Goal: Task Accomplishment & Management: Use online tool/utility

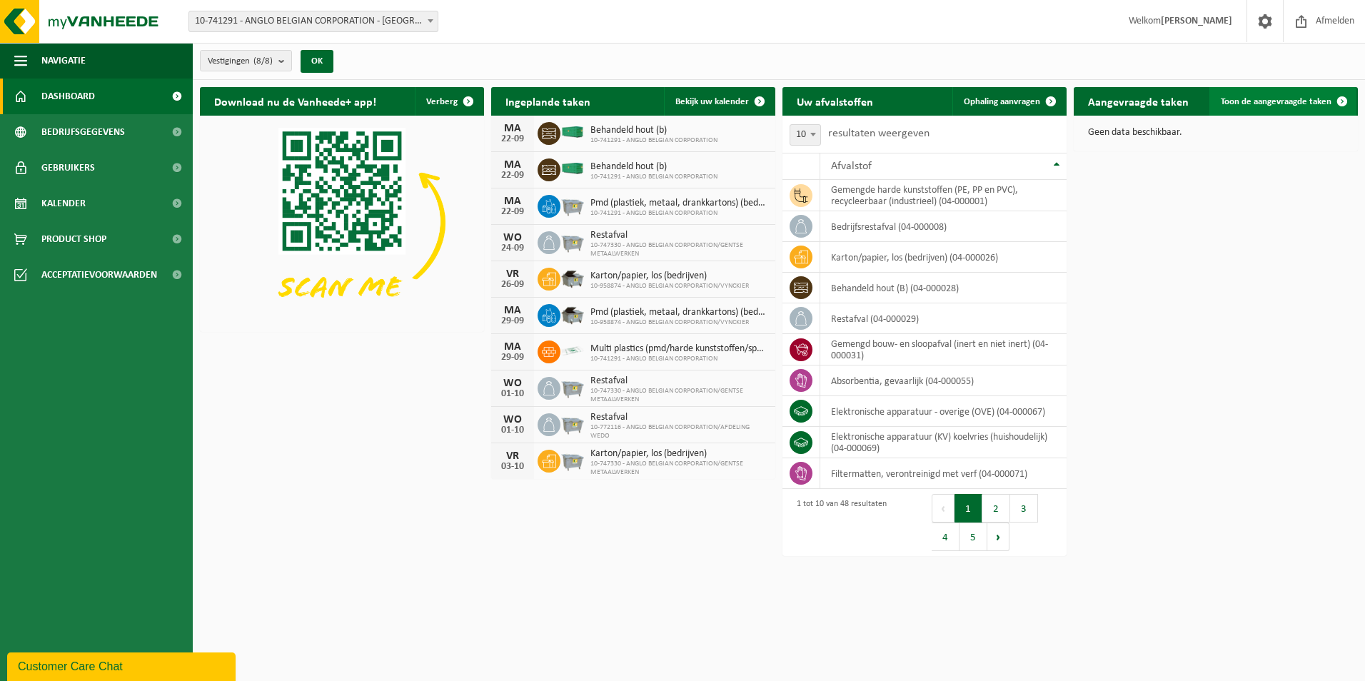
click at [1302, 106] on span "Toon de aangevraagde taken" at bounding box center [1276, 101] width 111 height 9
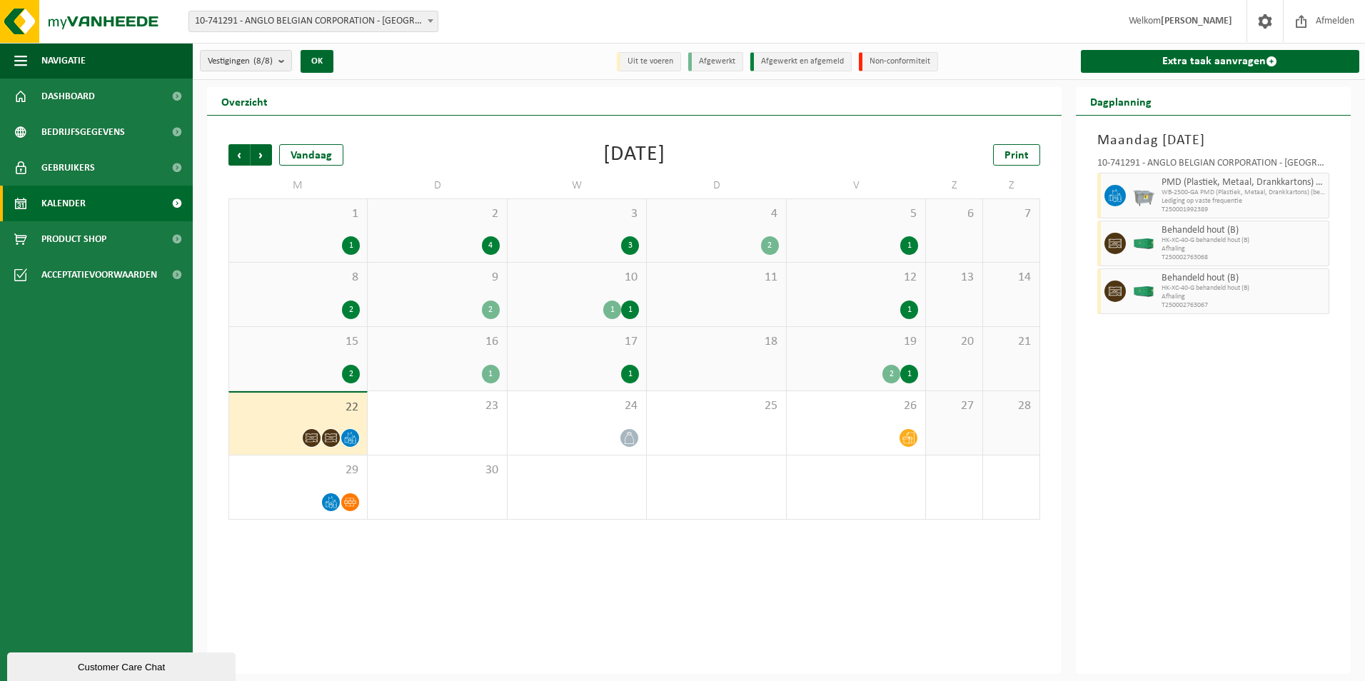
click at [493, 373] on div "1" at bounding box center [491, 374] width 18 height 19
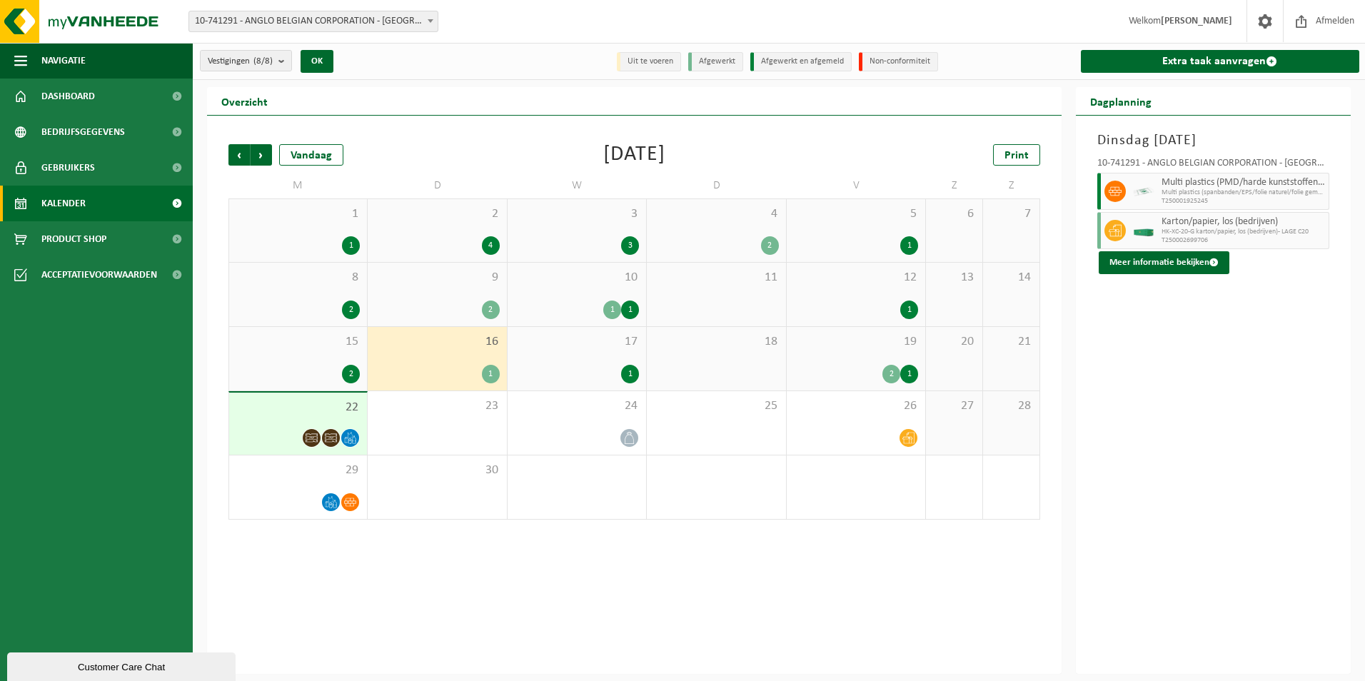
click at [633, 374] on div "1" at bounding box center [630, 374] width 18 height 19
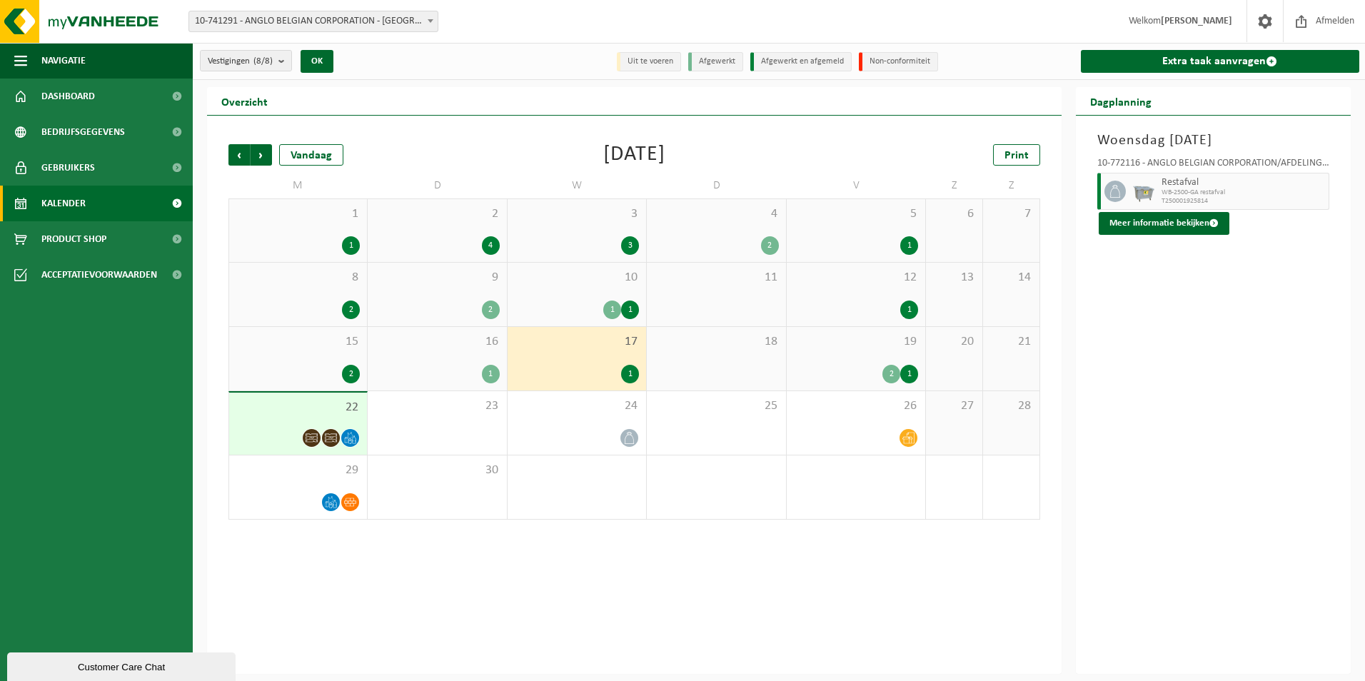
click at [1277, 160] on div "10-772116 - ANGLO BELGIAN CORPORATION/AFDELING WEDO - [GEOGRAPHIC_DATA]" at bounding box center [1213, 166] width 233 height 14
drag, startPoint x: 1277, startPoint y: 160, endPoint x: 1295, endPoint y: 162, distance: 18.7
click at [1295, 162] on div "10-772116 - ANGLO BELGIAN CORPORATION/AFDELING WEDO - [GEOGRAPHIC_DATA]" at bounding box center [1213, 166] width 233 height 14
click at [1182, 222] on button "Meer informatie bekijken" at bounding box center [1164, 223] width 131 height 23
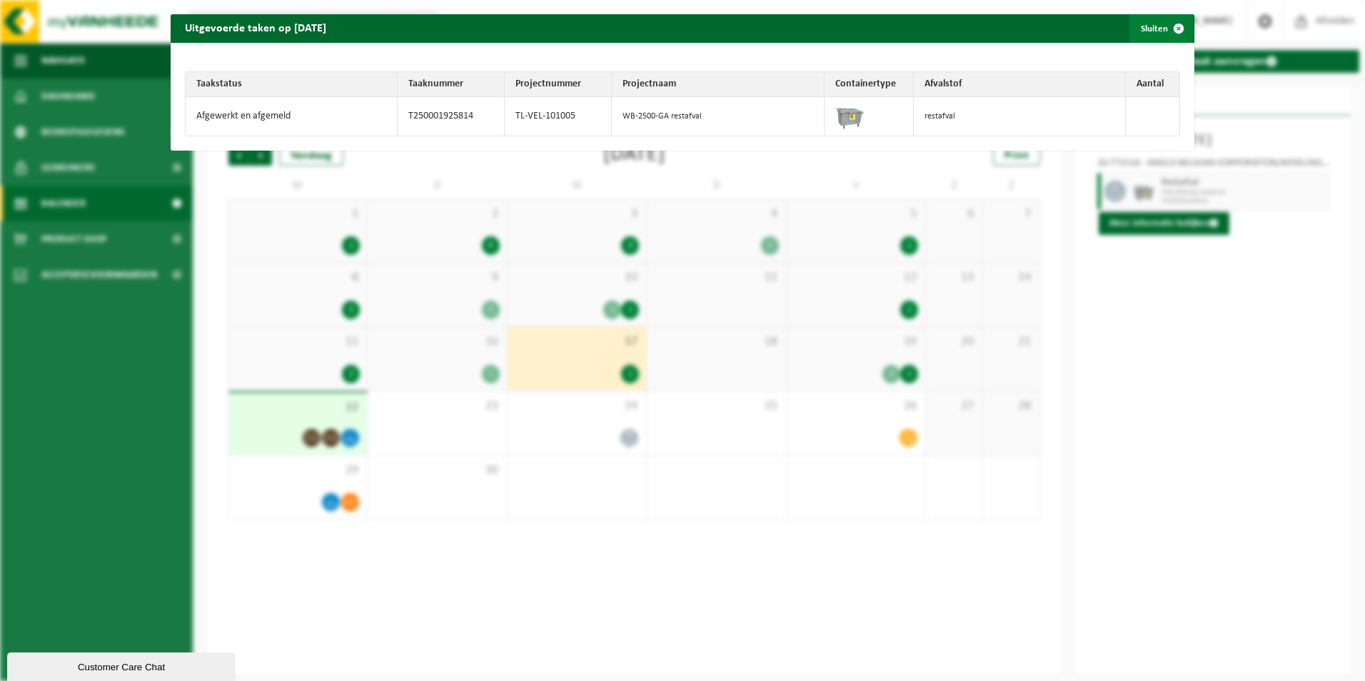
click at [1170, 29] on span "button" at bounding box center [1179, 28] width 29 height 29
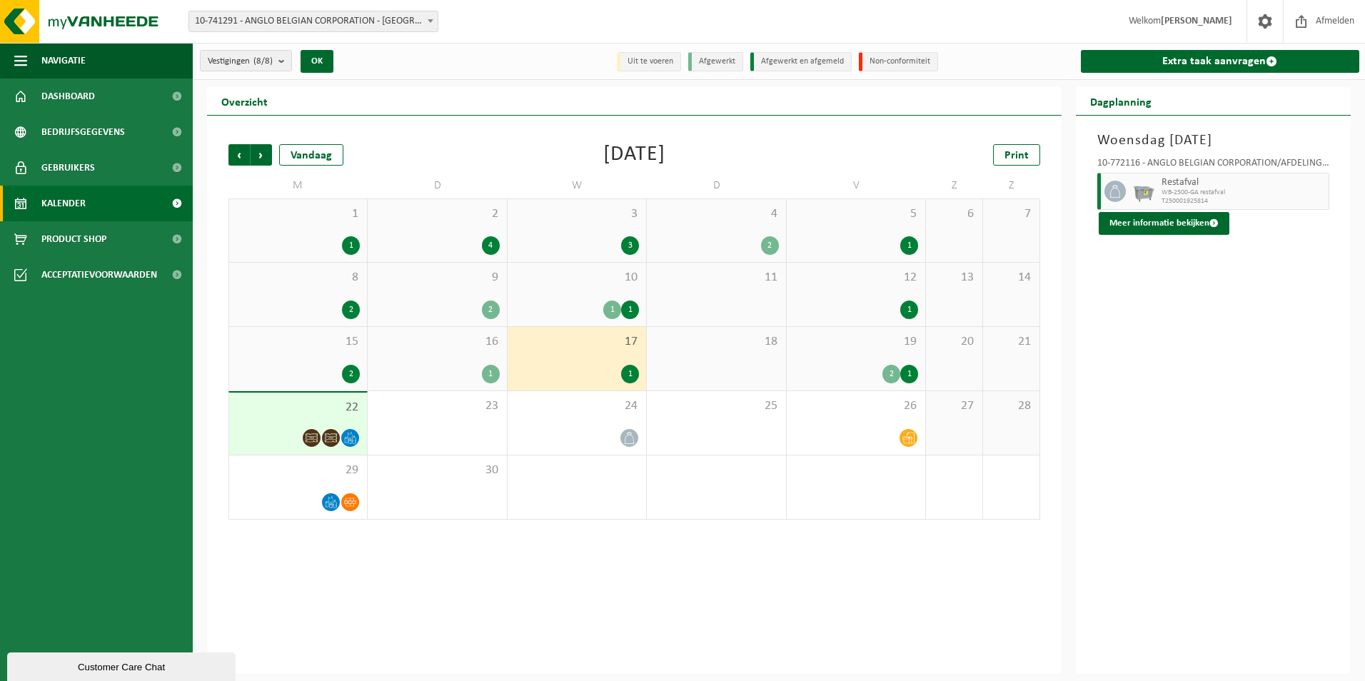
click at [899, 371] on div "2" at bounding box center [892, 374] width 18 height 19
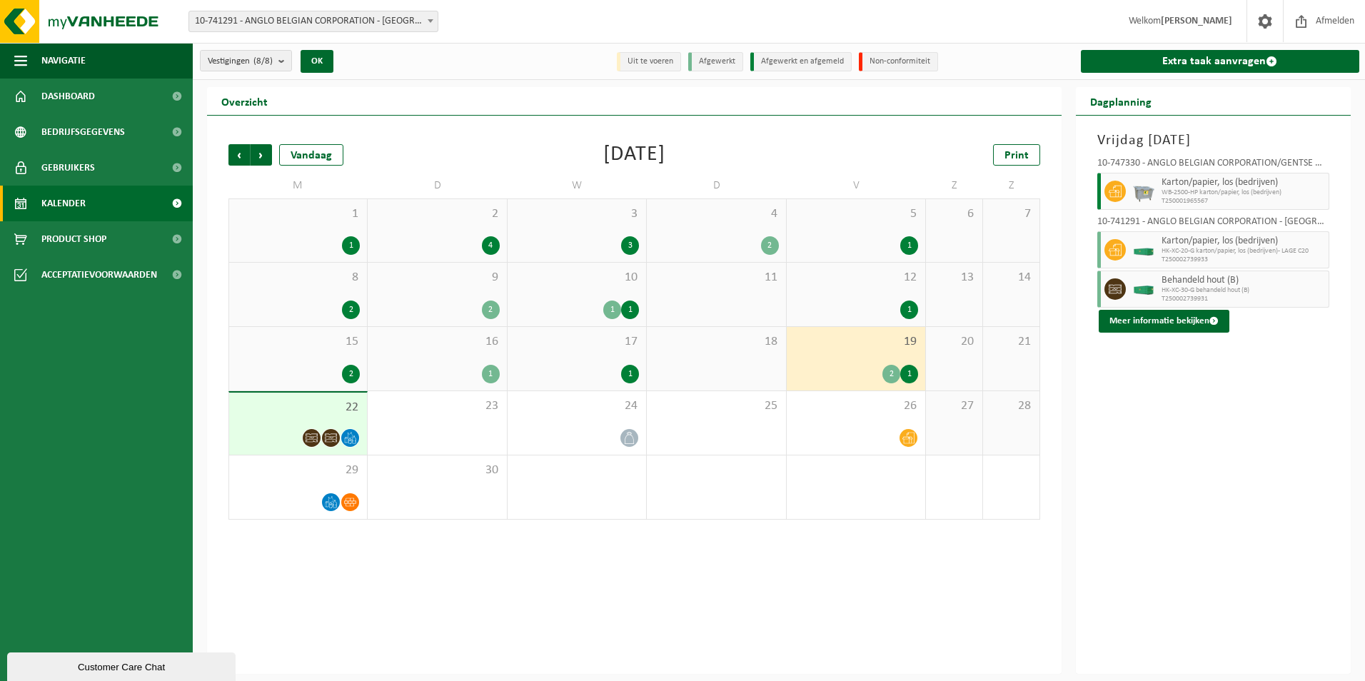
click at [904, 371] on div "1" at bounding box center [909, 374] width 18 height 19
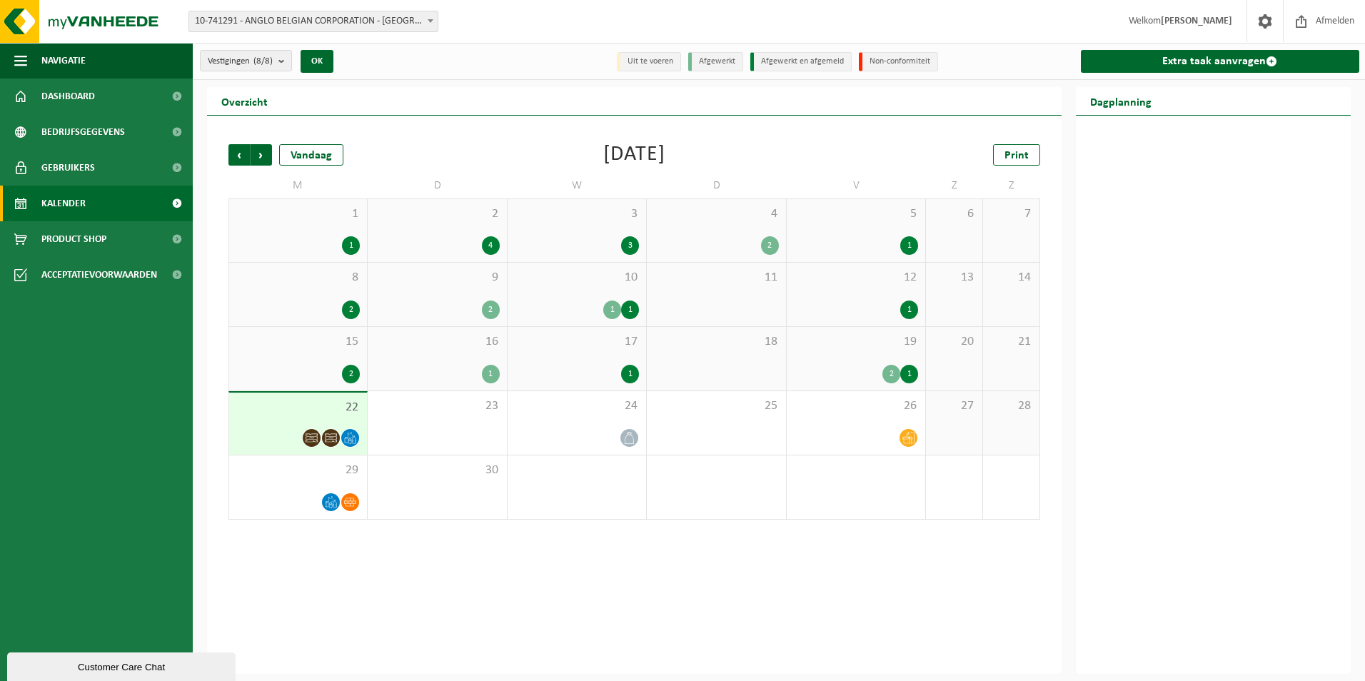
click at [892, 373] on div "2" at bounding box center [892, 374] width 18 height 19
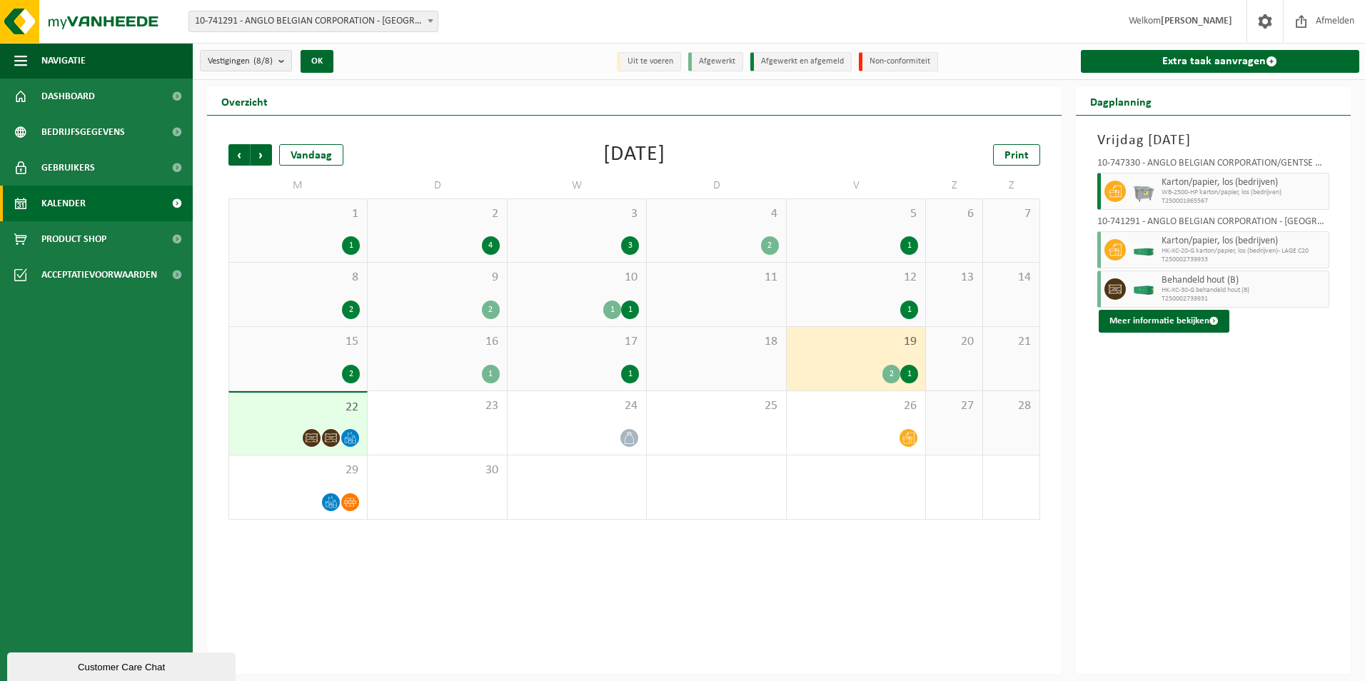
click at [328, 402] on span "22" at bounding box center [298, 408] width 124 height 16
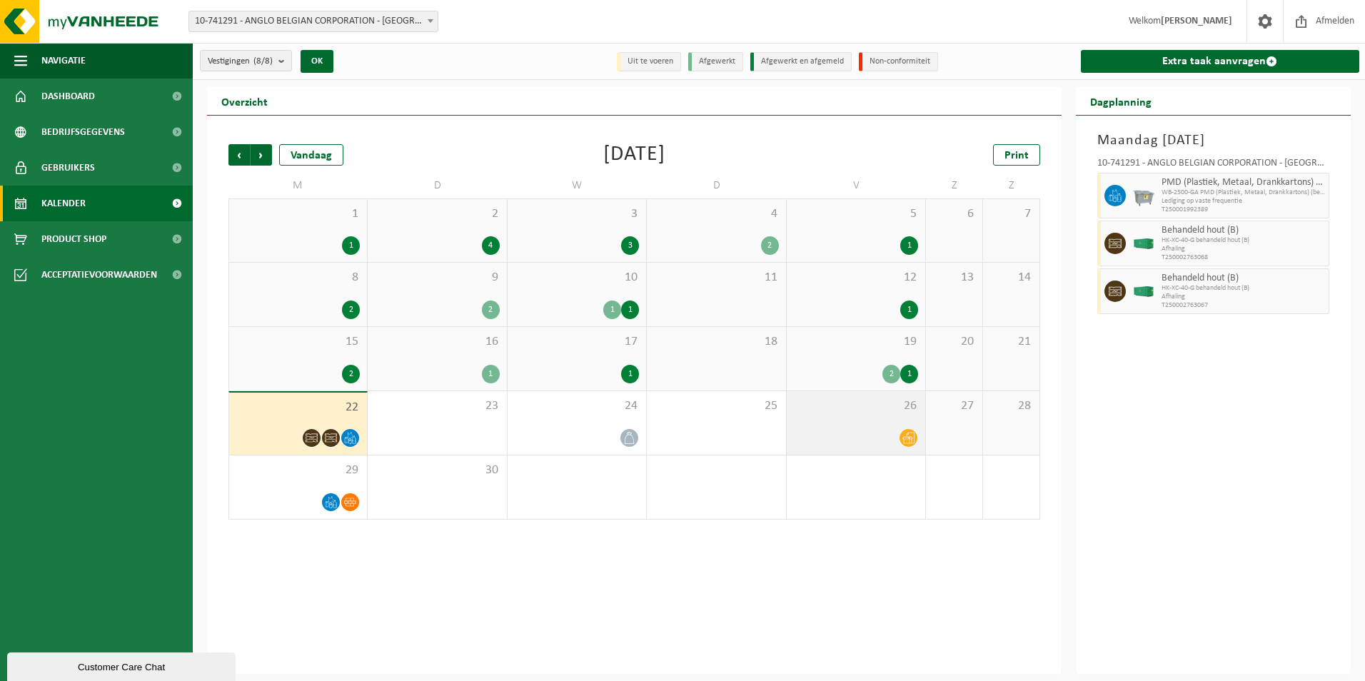
click at [872, 432] on div at bounding box center [856, 437] width 124 height 19
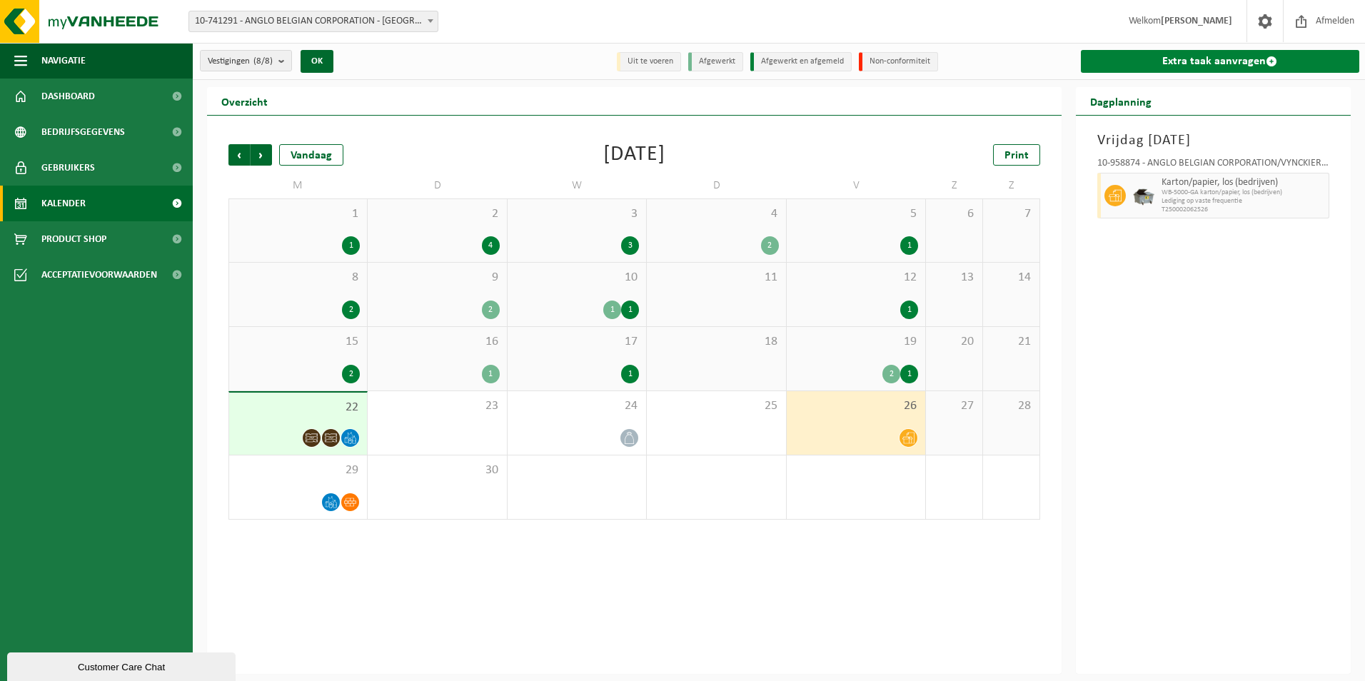
click at [1259, 63] on link "Extra taak aanvragen" at bounding box center [1220, 61] width 279 height 23
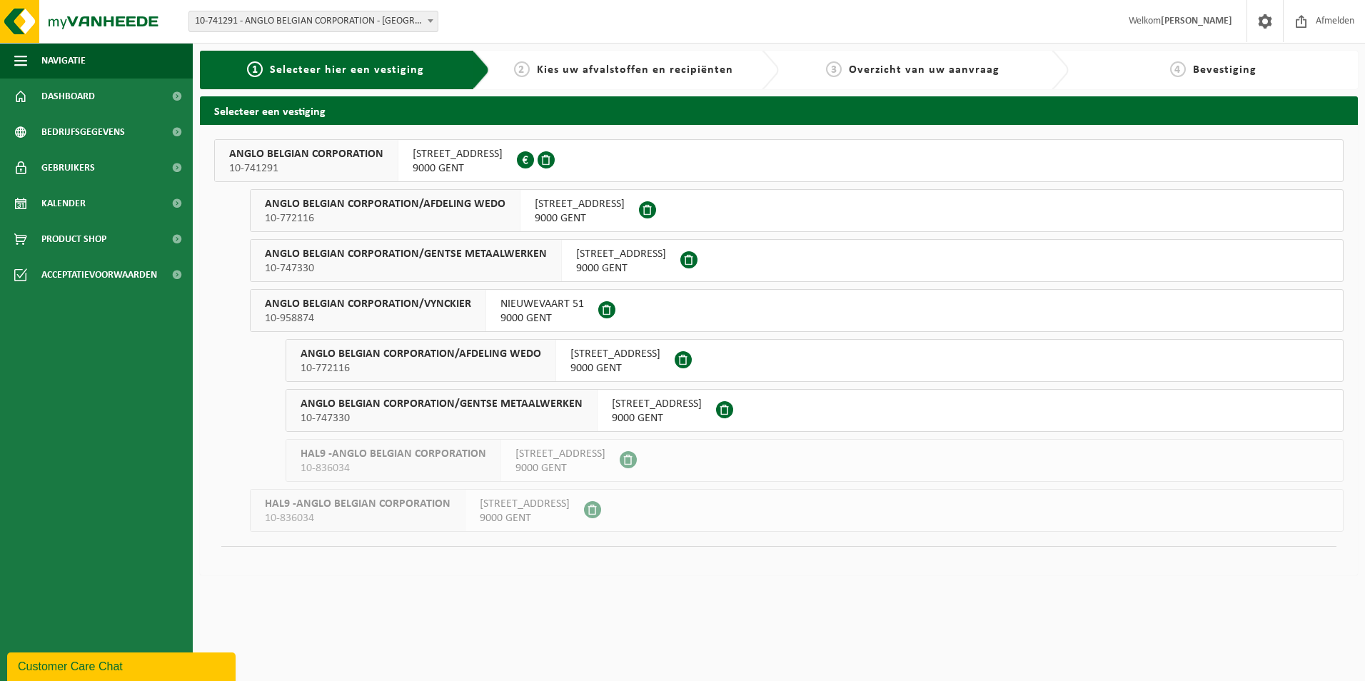
click at [583, 156] on button "ANGLO BELGIAN CORPORATION 10-741291 WIEDAUWKAAI 43 9000 GENT 0420.246.659" at bounding box center [779, 160] width 1130 height 43
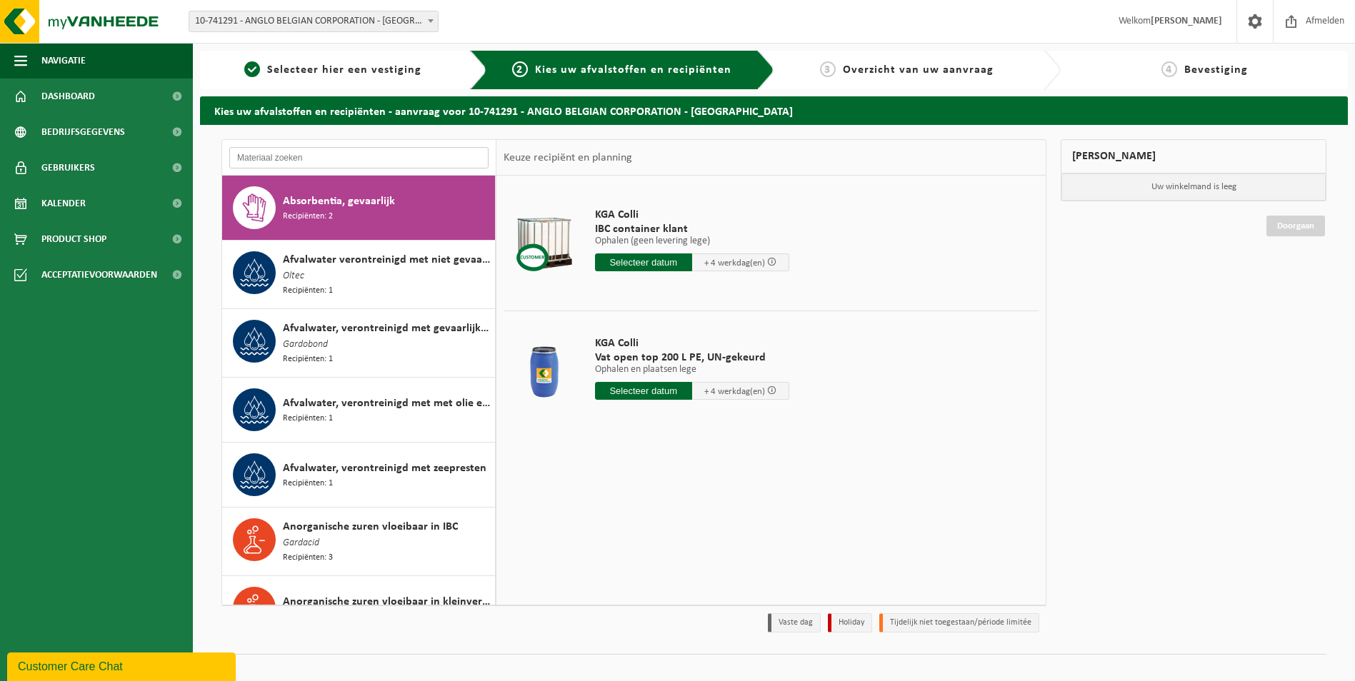
click at [444, 158] on input "text" at bounding box center [358, 157] width 259 height 21
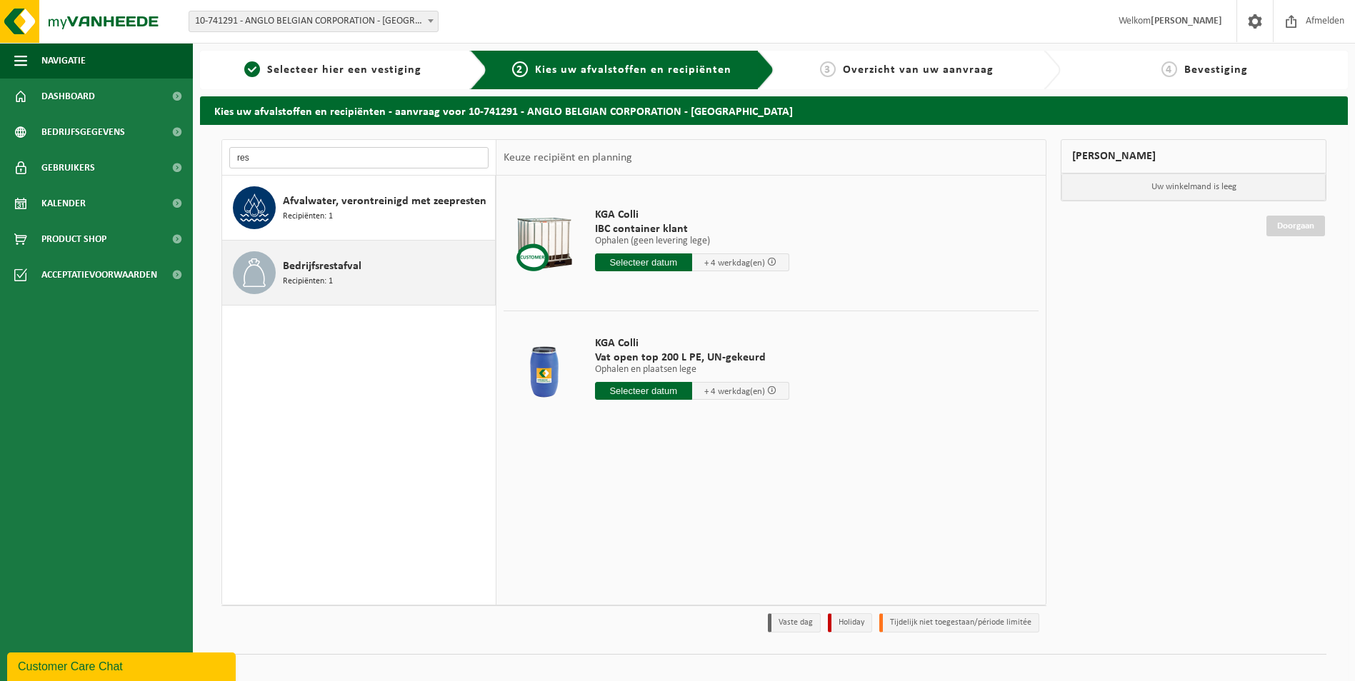
type input "res"
click at [411, 275] on div "Bedrijfsrestafval Recipiënten: 1" at bounding box center [387, 272] width 208 height 43
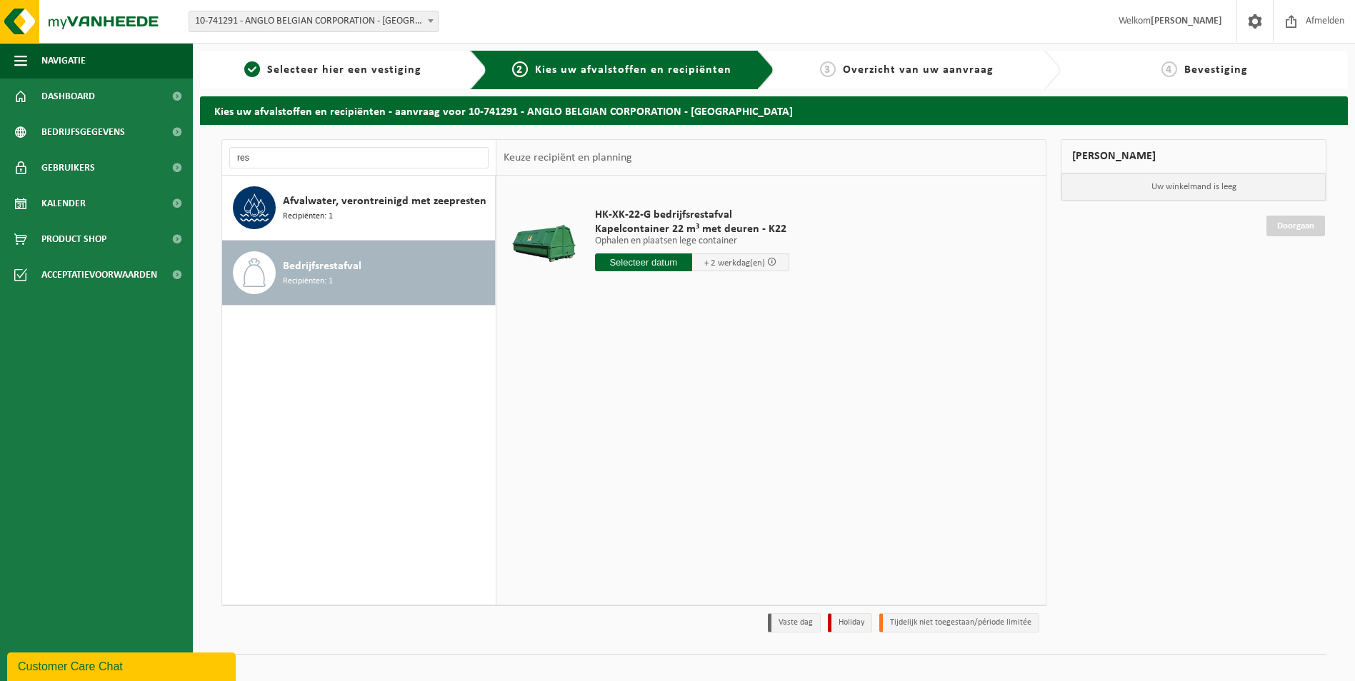
click at [637, 261] on input "text" at bounding box center [643, 262] width 97 height 18
click at [658, 416] on div "24" at bounding box center [657, 412] width 25 height 23
type input "Van [DATE]"
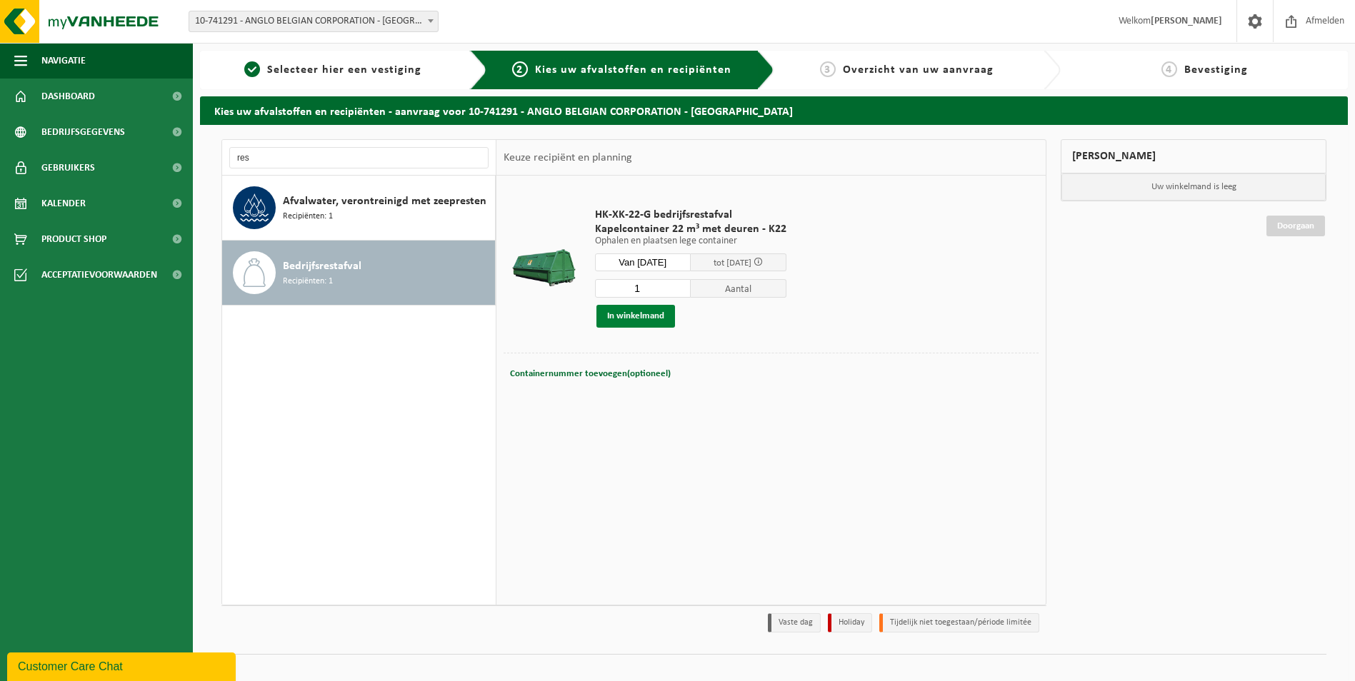
click at [650, 313] on button "In winkelmand" at bounding box center [635, 316] width 79 height 23
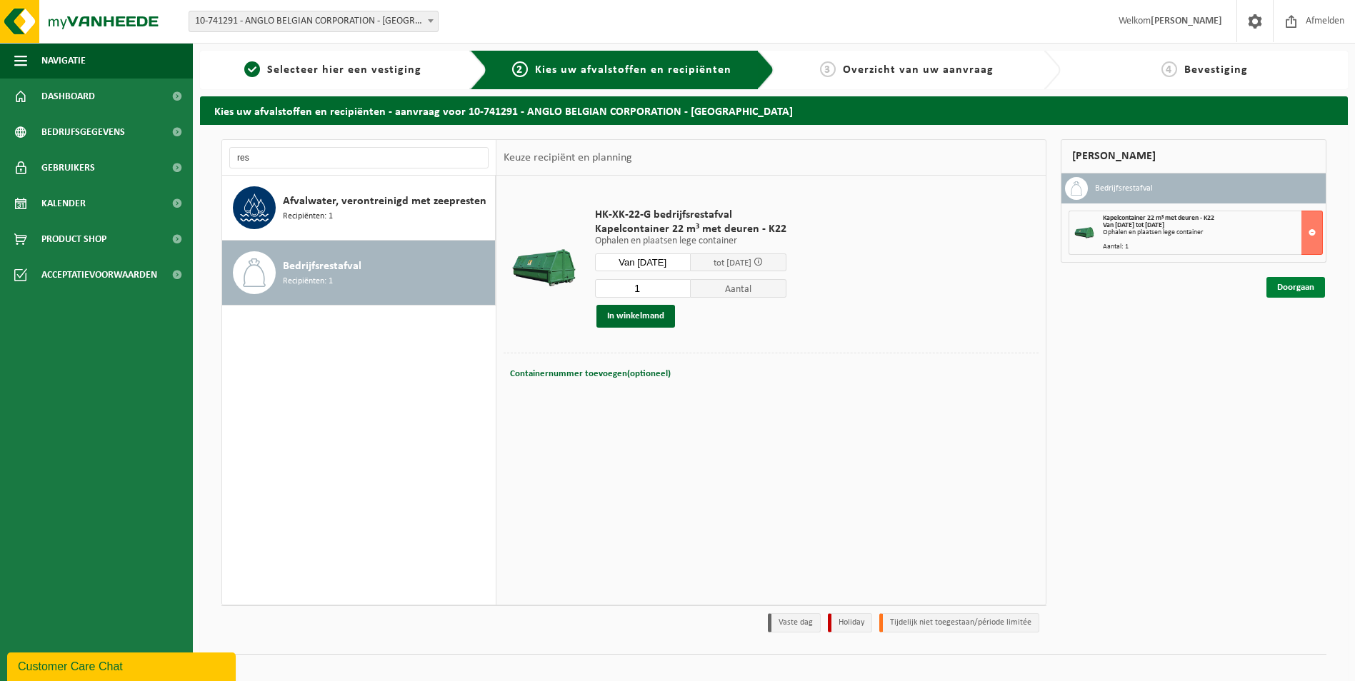
click at [1297, 286] on link "Doorgaan" at bounding box center [1295, 287] width 59 height 21
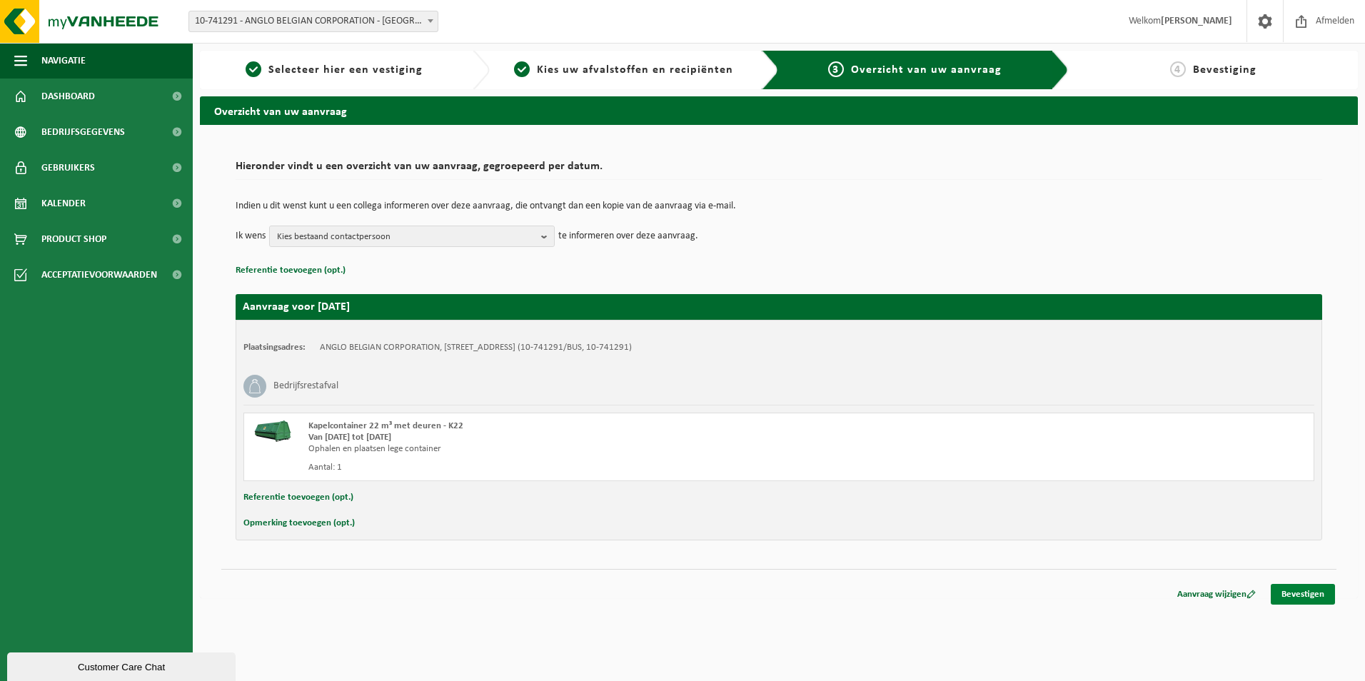
click at [1315, 591] on link "Bevestigen" at bounding box center [1303, 594] width 64 height 21
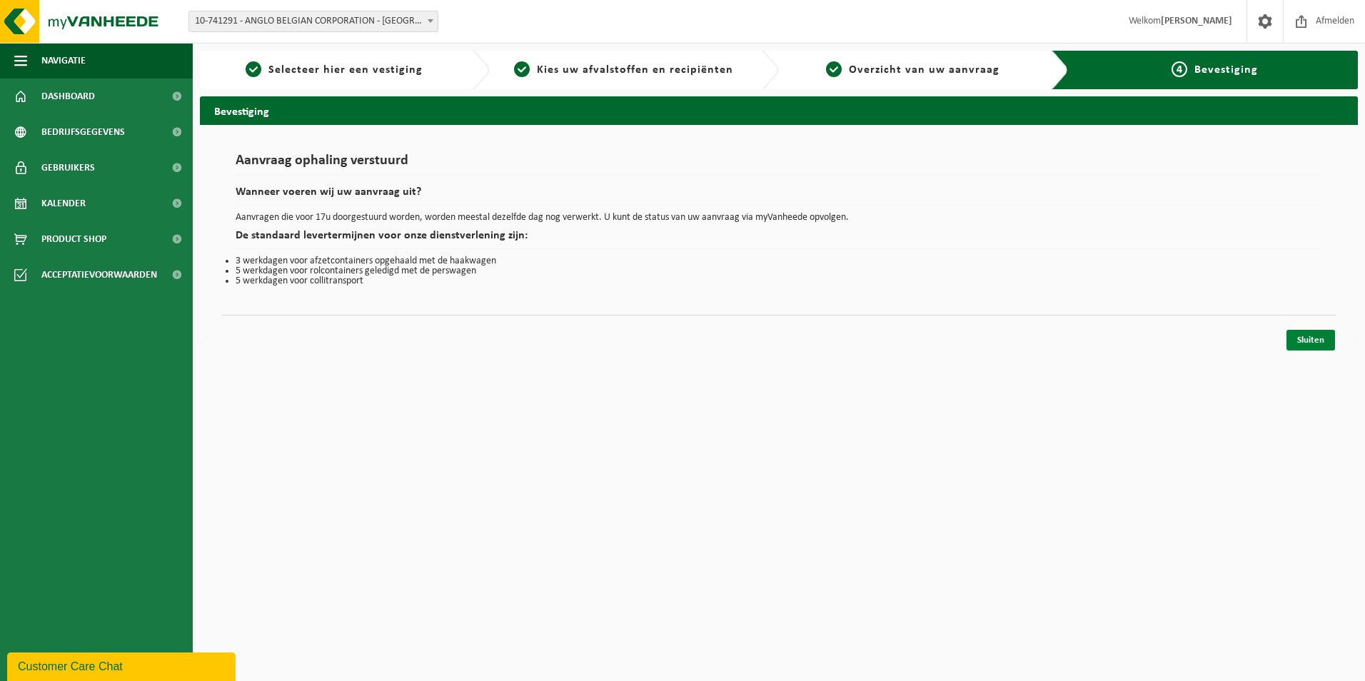
click at [1314, 341] on link "Sluiten" at bounding box center [1311, 340] width 49 height 21
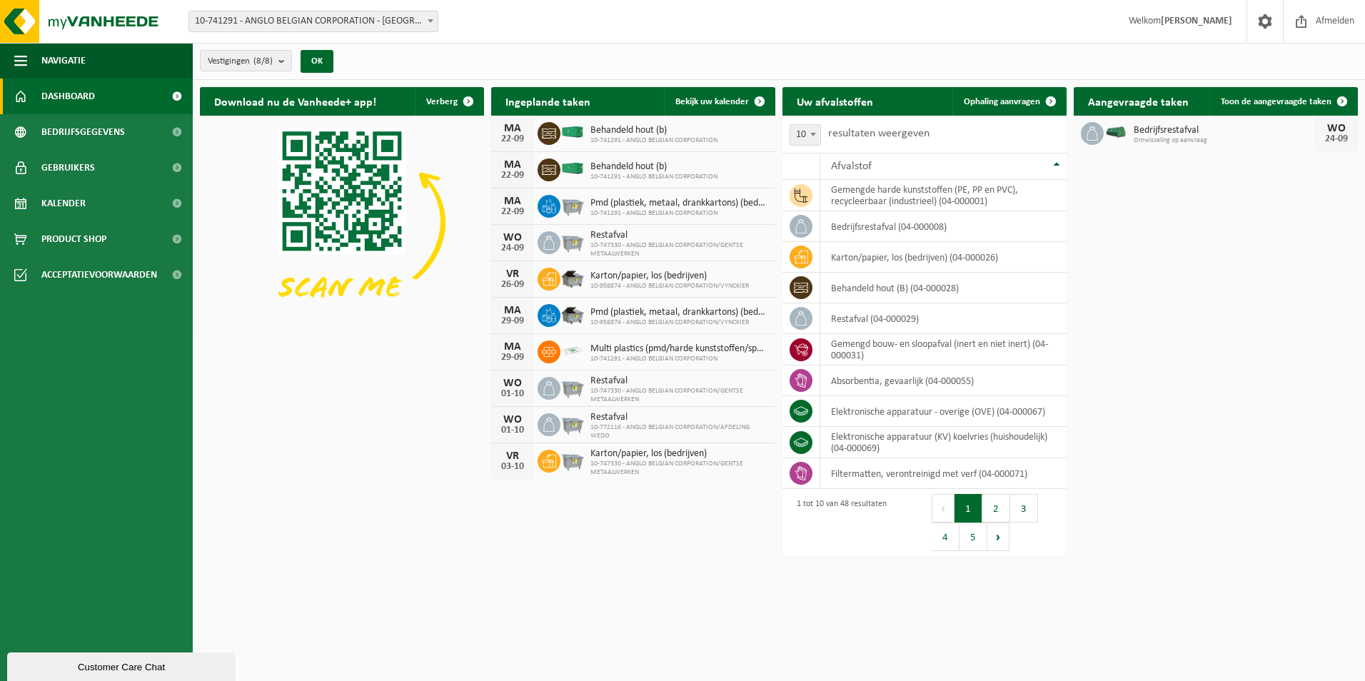
click at [1220, 131] on span "Bedrijfsrestafval" at bounding box center [1224, 130] width 181 height 11
